Goal: Task Accomplishment & Management: Manage account settings

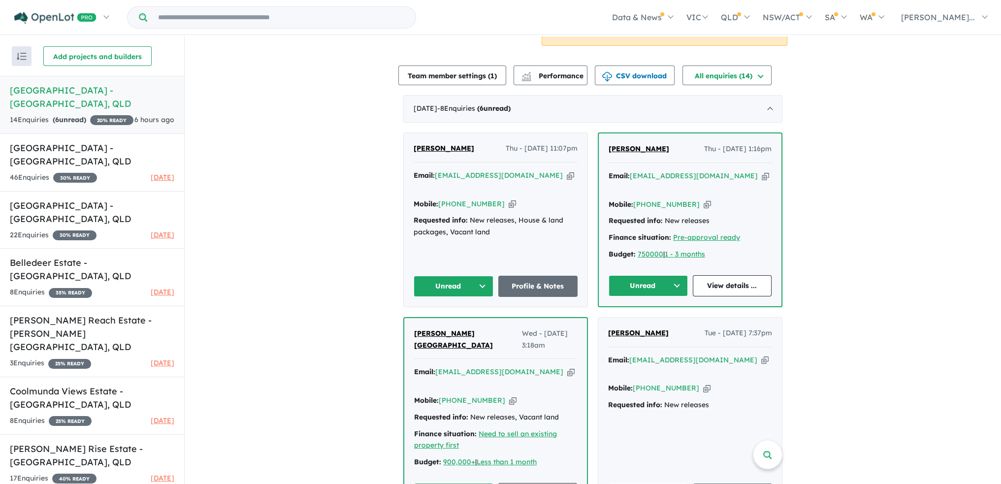
scroll to position [246, 0]
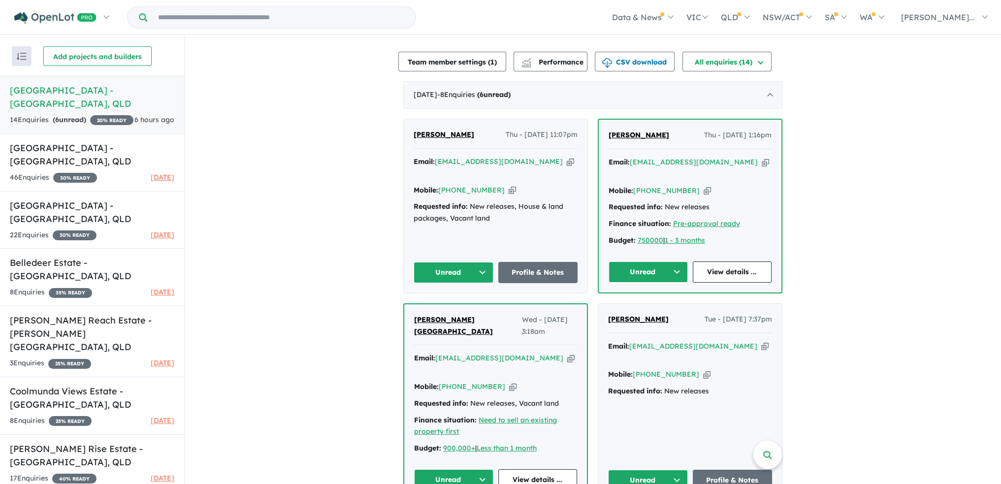
click at [479, 262] on button "Unread" at bounding box center [454, 272] width 80 height 21
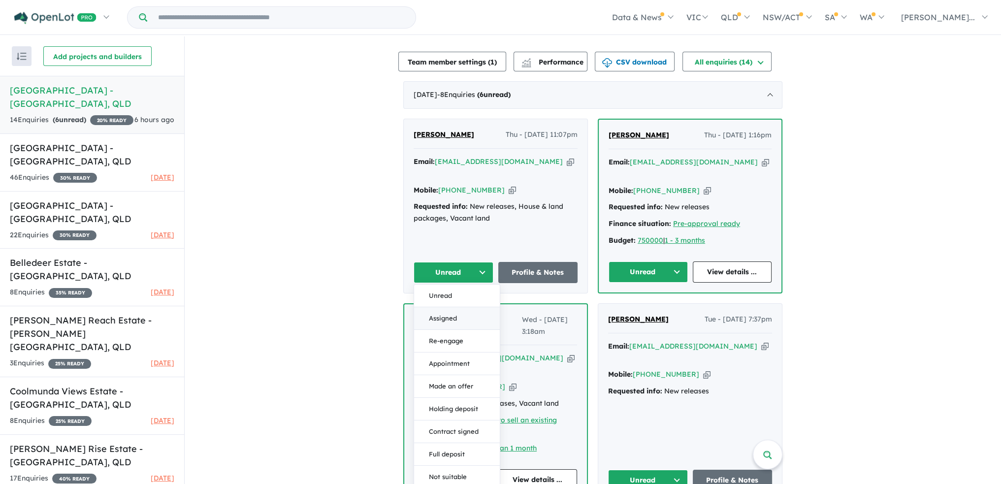
click at [461, 307] on button "Assigned" at bounding box center [457, 318] width 86 height 23
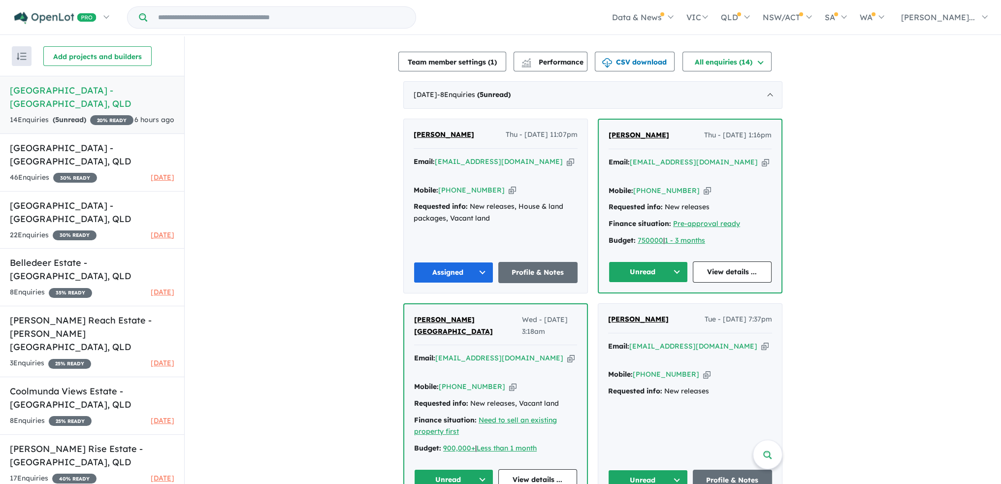
click at [676, 262] on button "Unread" at bounding box center [648, 272] width 79 height 21
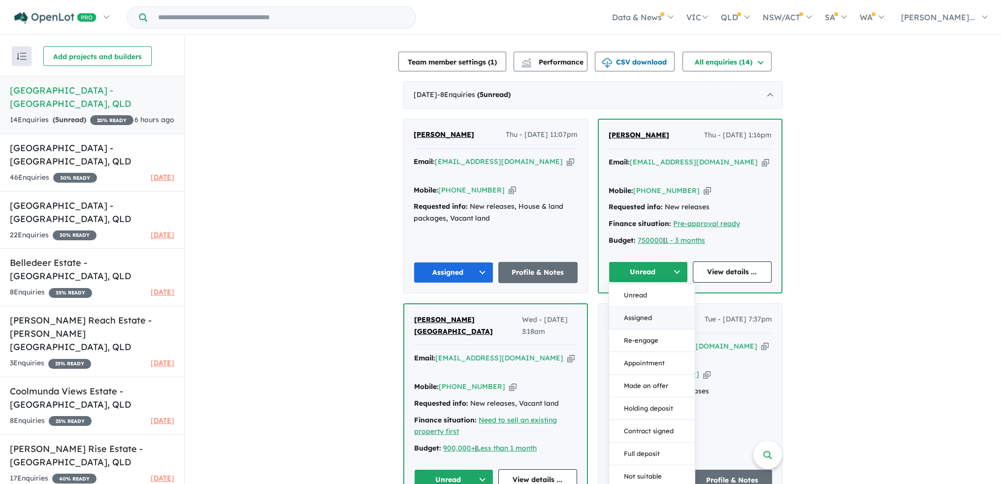
click at [656, 307] on button "Assigned" at bounding box center [652, 318] width 86 height 23
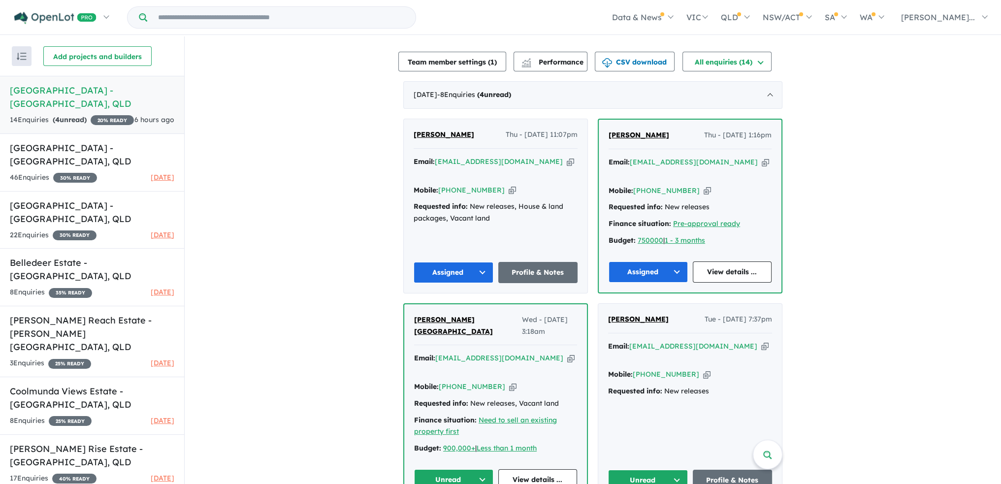
click at [479, 469] on button "Unread" at bounding box center [453, 479] width 79 height 21
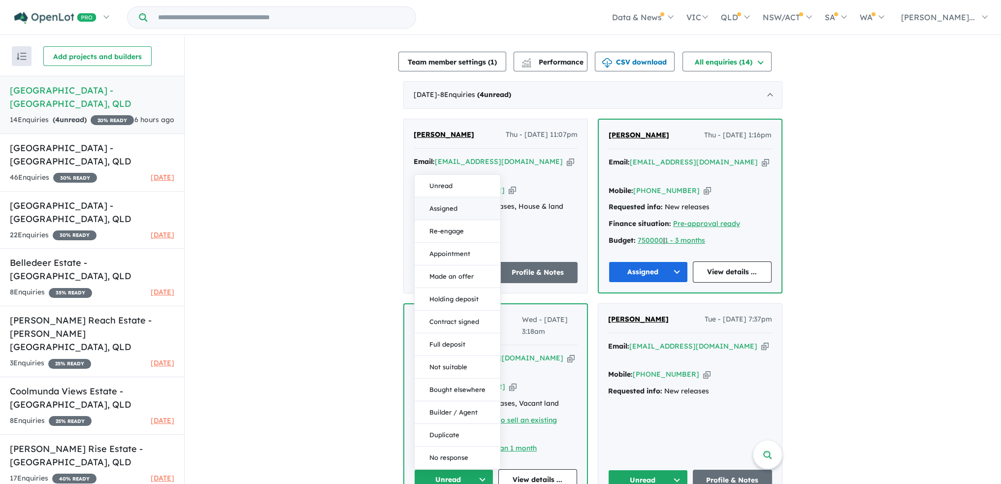
click at [443, 198] on button "Assigned" at bounding box center [458, 209] width 86 height 23
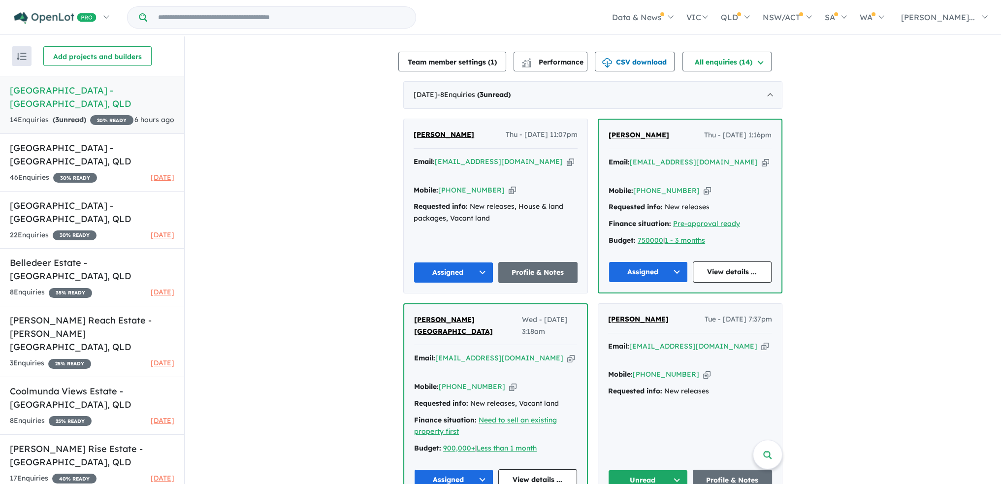
click at [676, 470] on button "Unread" at bounding box center [648, 480] width 80 height 21
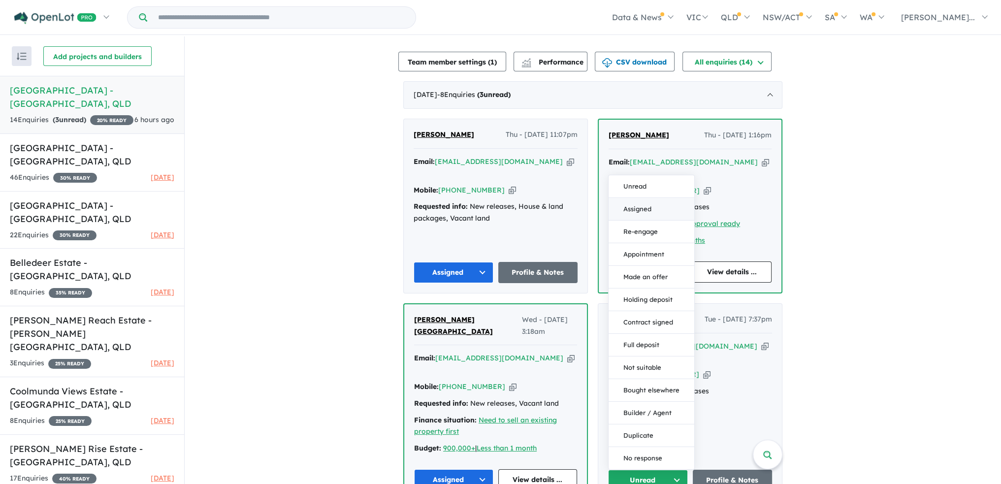
click at [642, 198] on button "Assigned" at bounding box center [652, 209] width 86 height 23
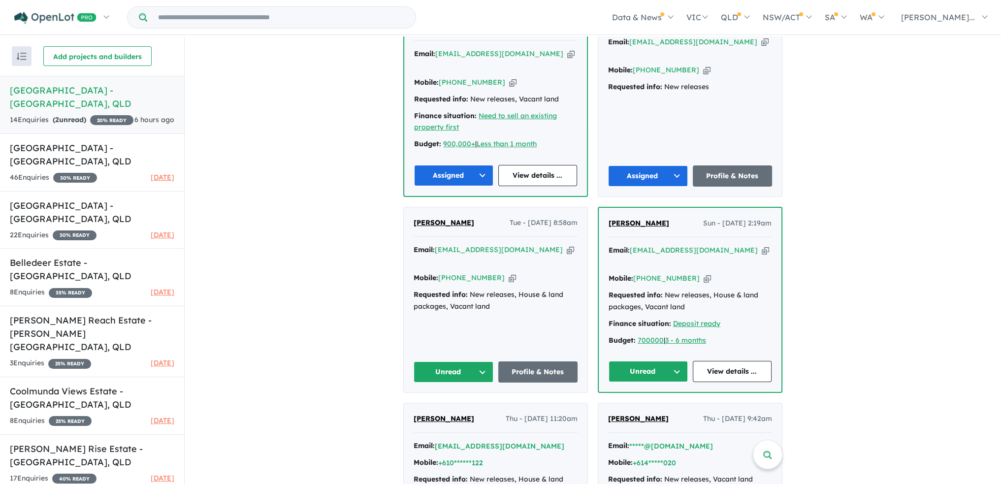
scroll to position [616, 0]
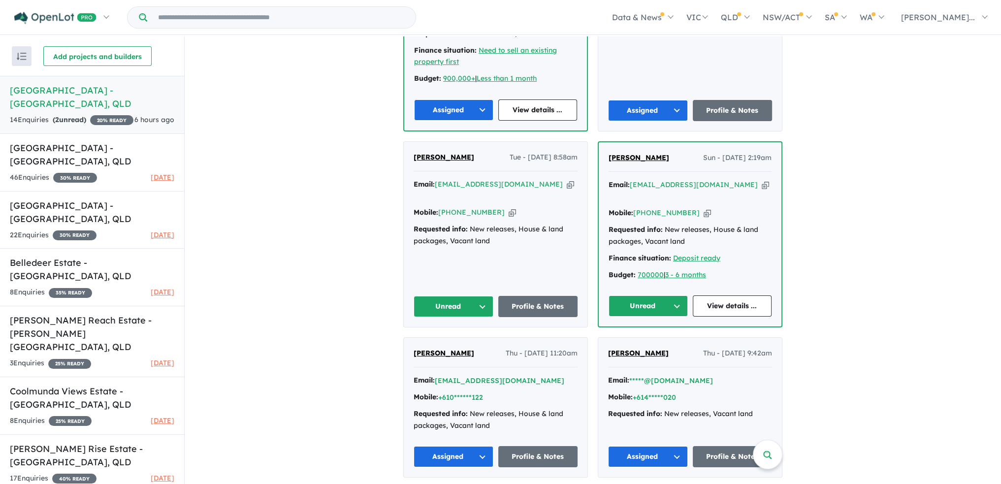
click at [480, 296] on button "Unread" at bounding box center [454, 306] width 80 height 21
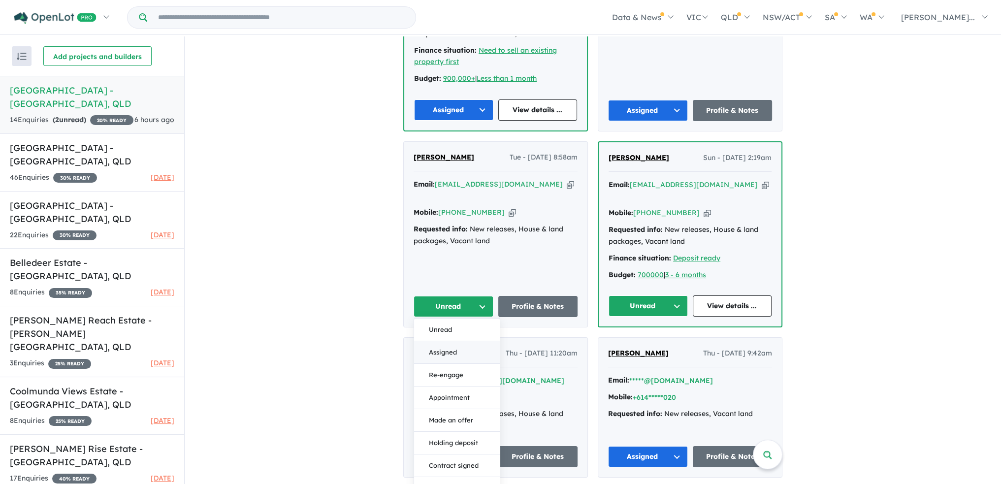
click at [463, 341] on button "Assigned" at bounding box center [457, 352] width 86 height 23
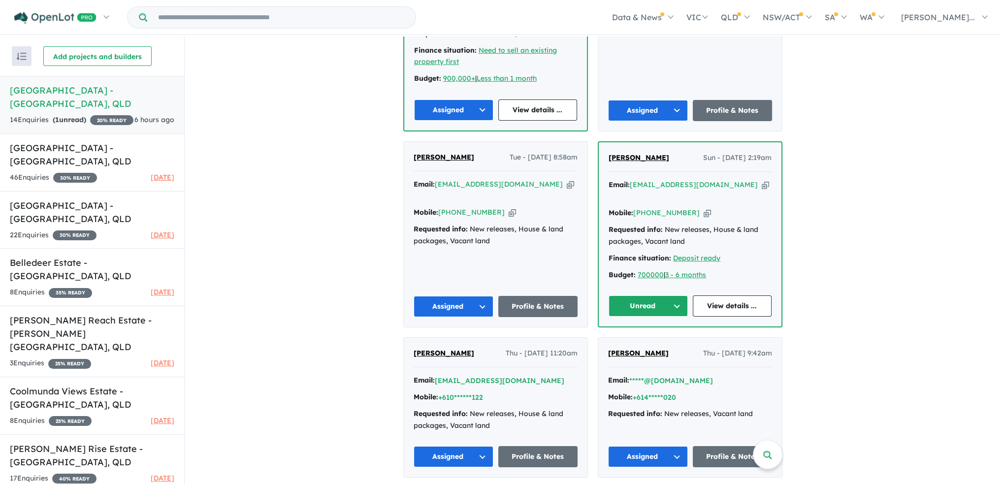
click at [673, 296] on button "Unread" at bounding box center [648, 306] width 79 height 21
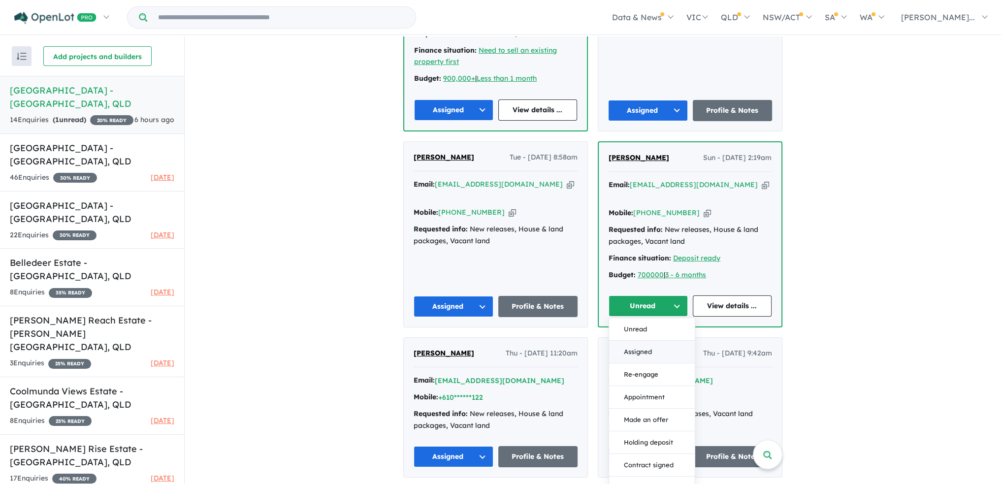
click at [651, 341] on button "Assigned" at bounding box center [652, 352] width 86 height 23
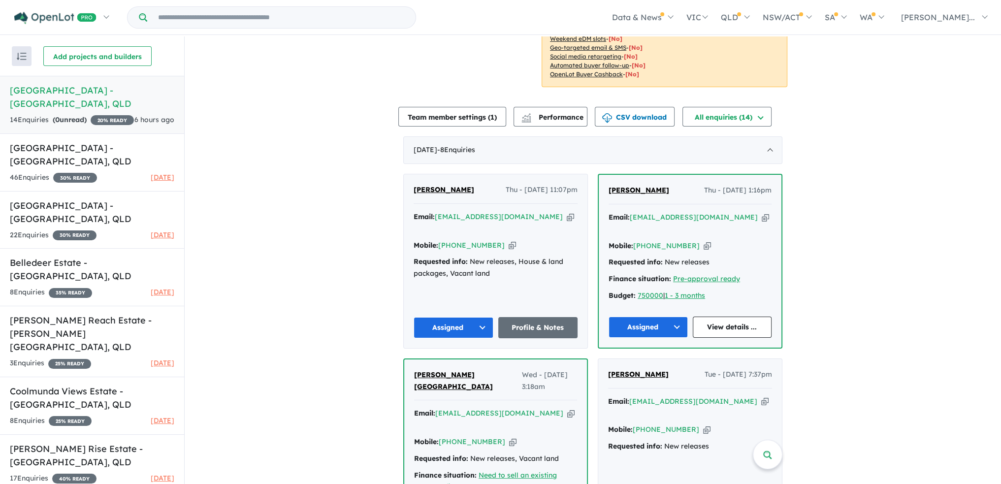
scroll to position [74, 0]
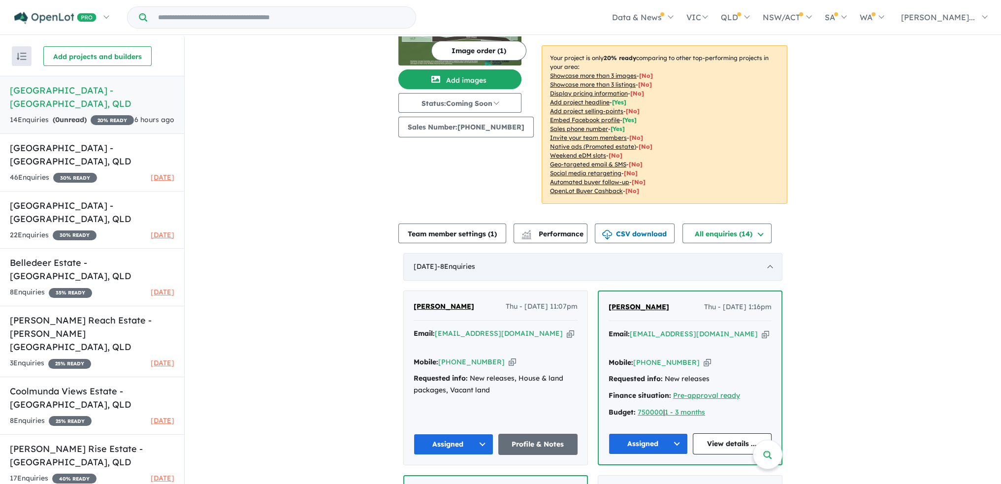
click at [770, 258] on div "[DATE] - 8 Enquir ies ( 0 unread)" at bounding box center [592, 267] width 379 height 28
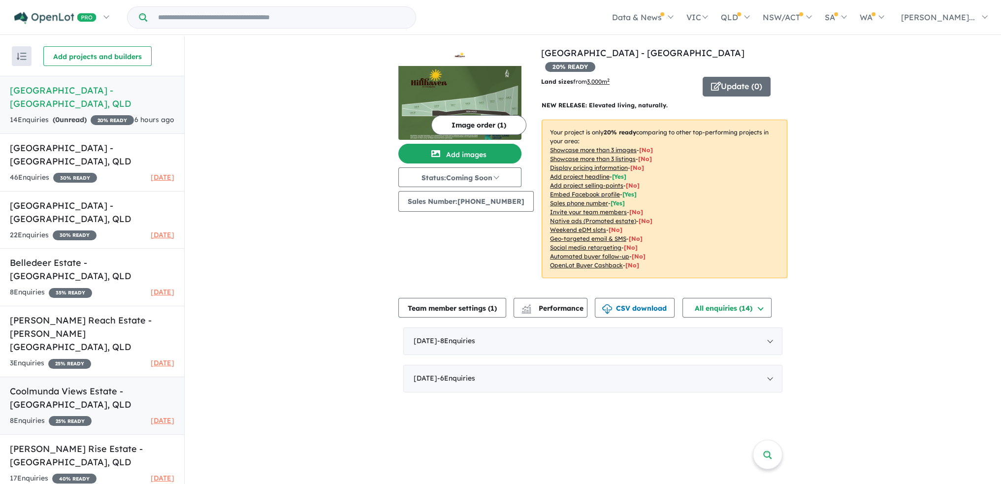
scroll to position [8, 0]
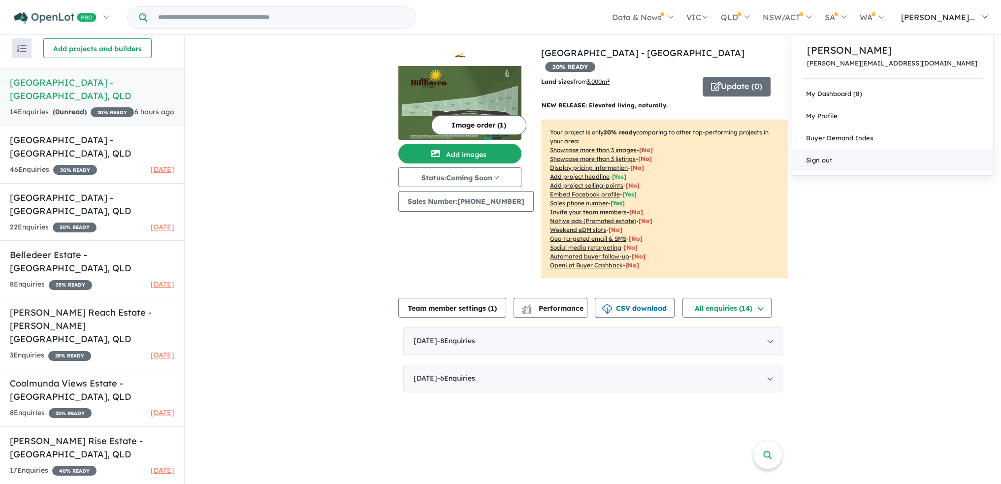
click at [922, 163] on link "Sign out" at bounding box center [893, 160] width 202 height 22
